Goal: Navigation & Orientation: Find specific page/section

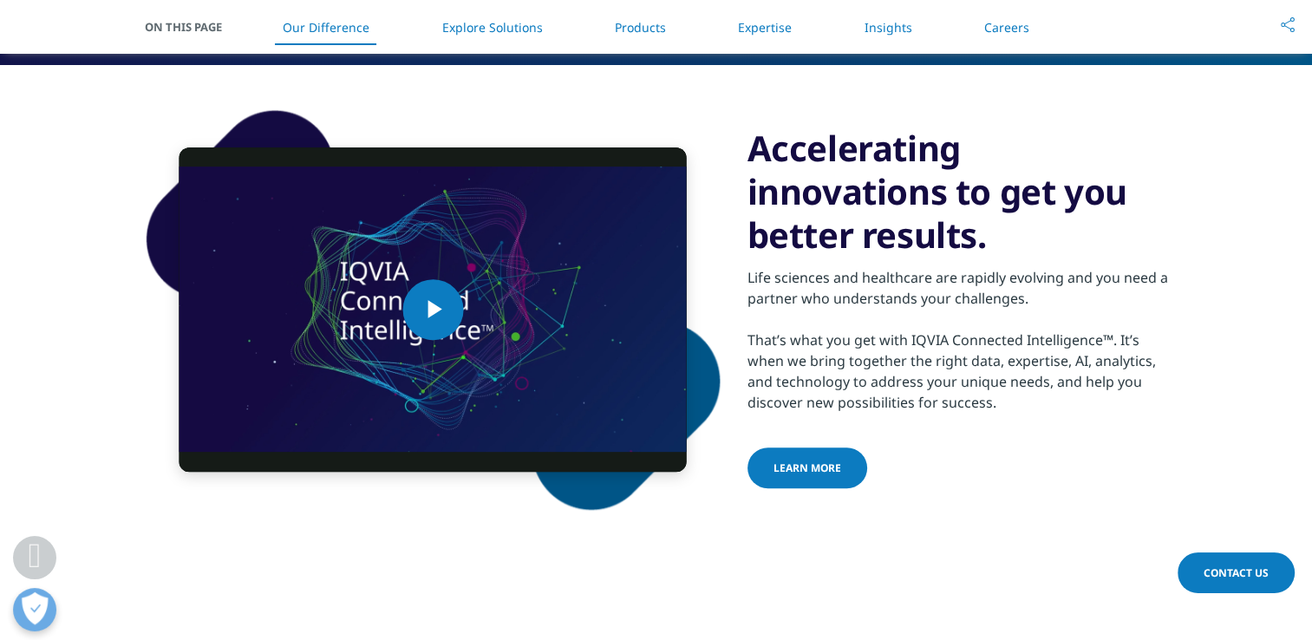
scroll to position [902, 0]
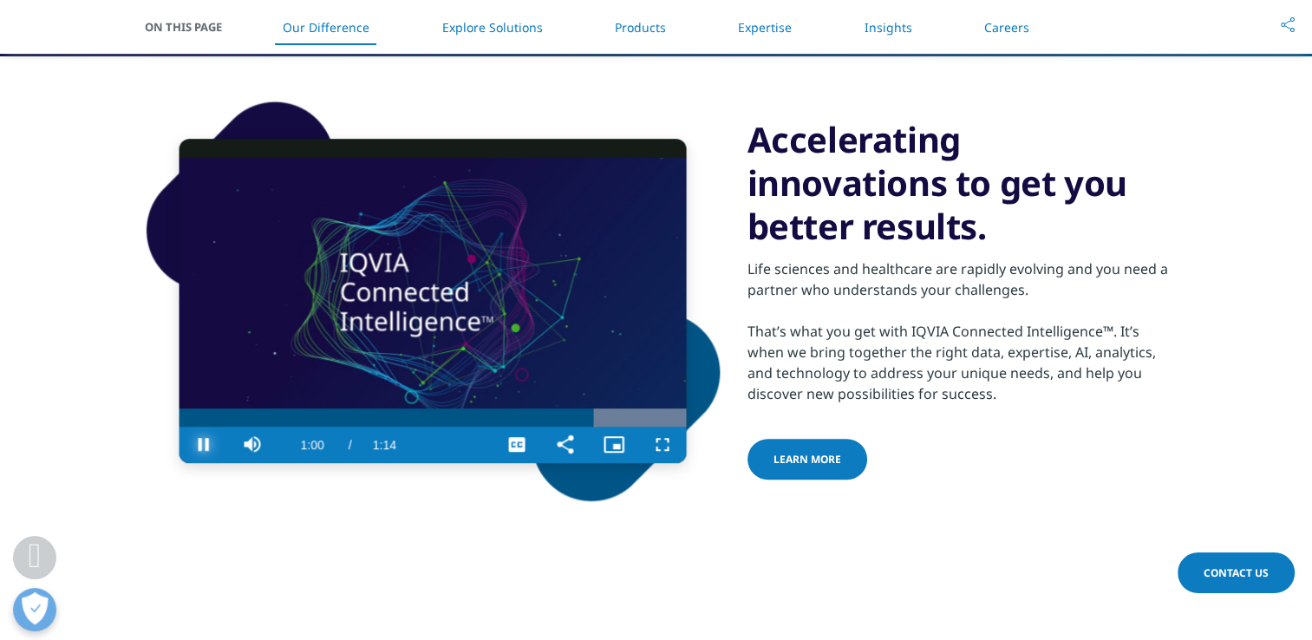
click at [203, 445] on span "Video Player" at bounding box center [204, 445] width 49 height 0
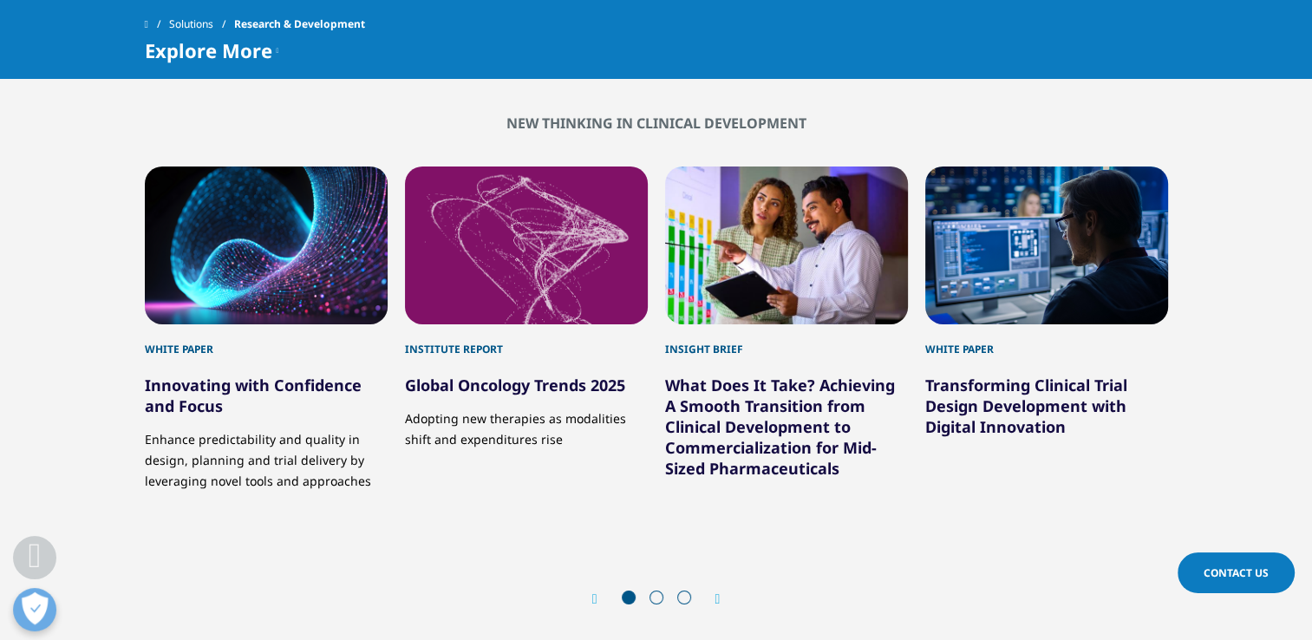
scroll to position [5594, 0]
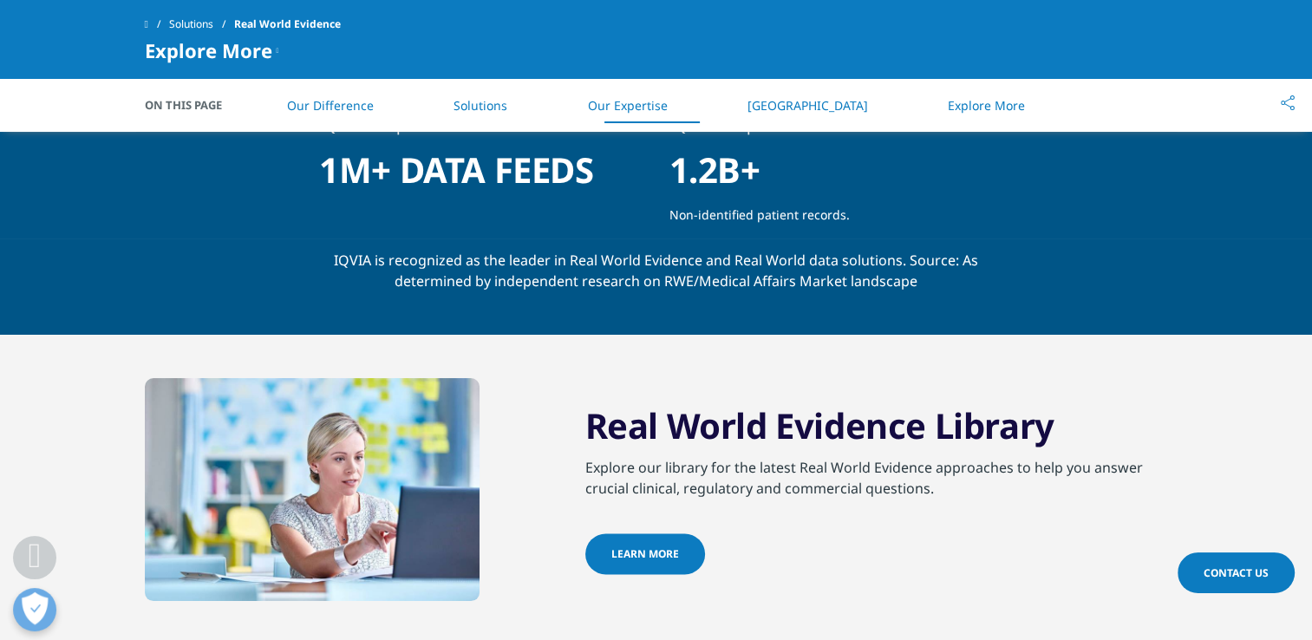
scroll to position [2321, 0]
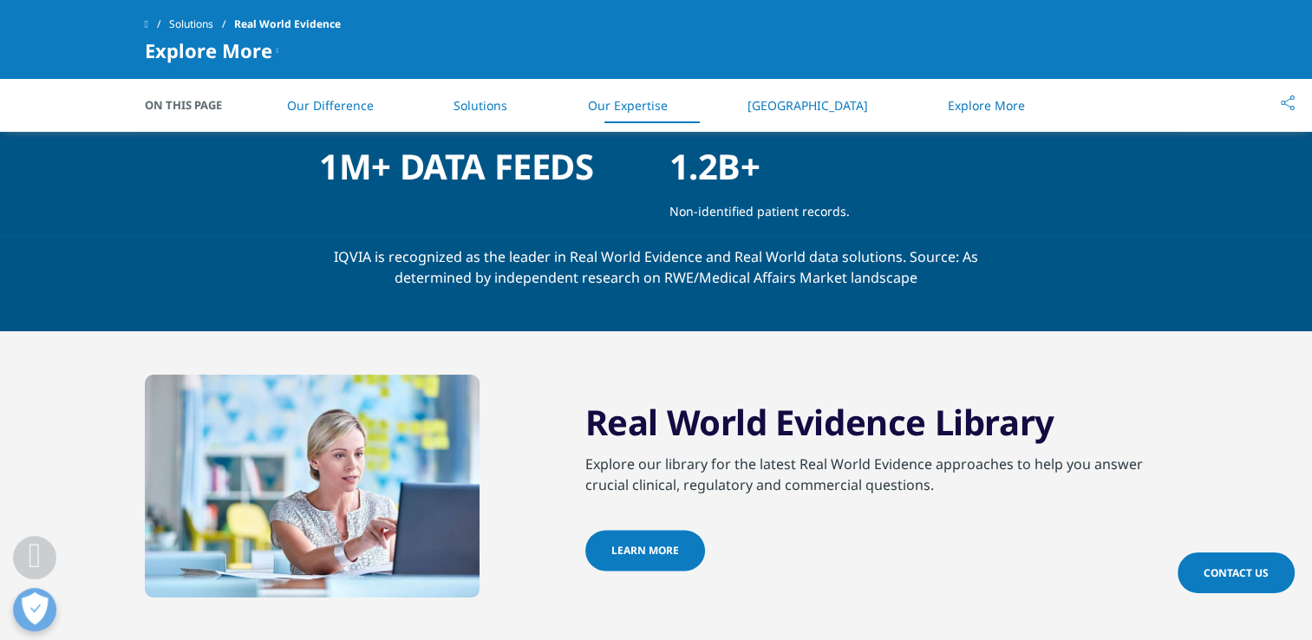
click at [657, 550] on span "Learn More" at bounding box center [646, 550] width 68 height 15
